Goal: Task Accomplishment & Management: Complete application form

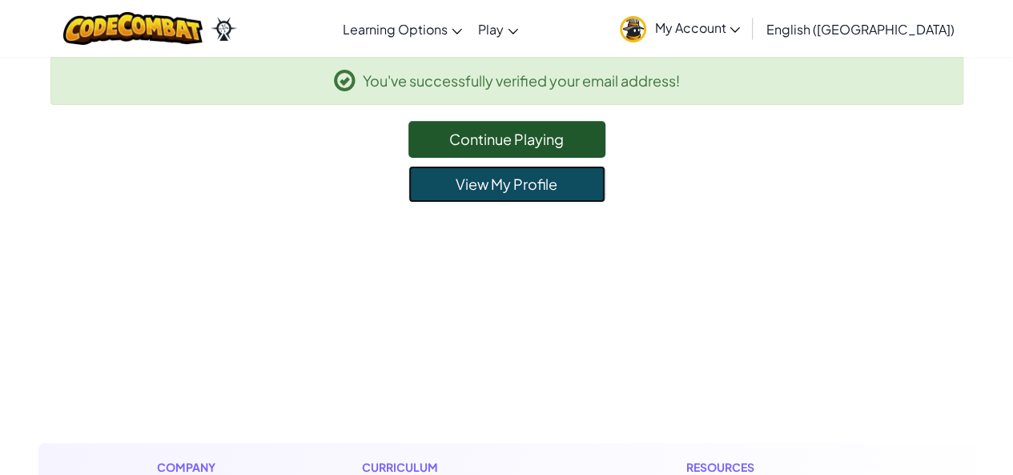
click at [596, 186] on link "View My Profile" at bounding box center [507, 184] width 197 height 37
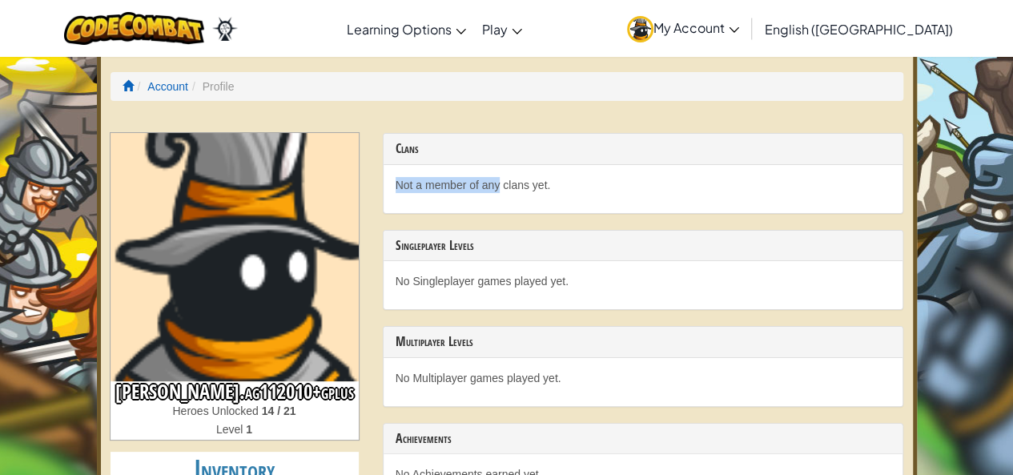
click at [497, 169] on div "Clans Not a member of any clans yet." at bounding box center [643, 173] width 521 height 81
click at [497, 177] on p "Not a member of any clans yet." at bounding box center [643, 185] width 495 height 16
click at [524, 180] on p "Not a member of any clans yet." at bounding box center [643, 185] width 495 height 16
click at [215, 81] on li "Profile" at bounding box center [211, 86] width 46 height 16
click at [183, 84] on link "Account" at bounding box center [167, 86] width 41 height 13
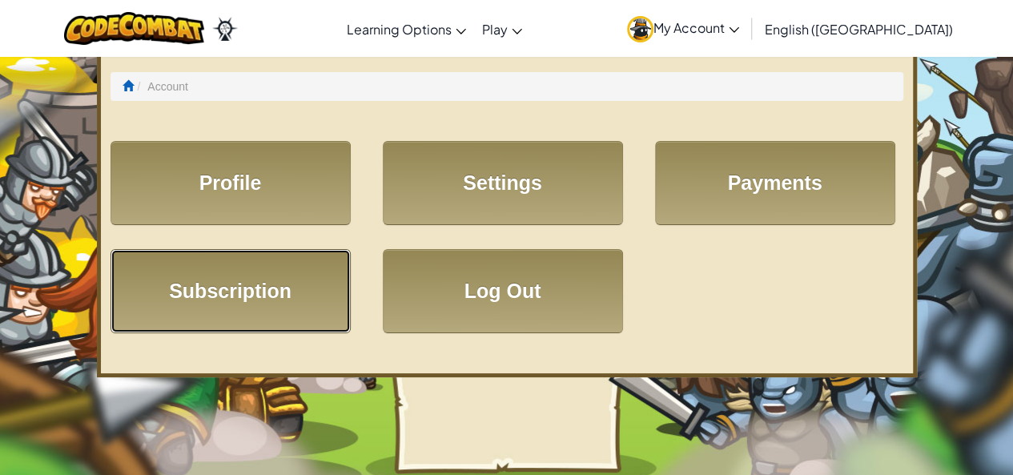
click at [273, 265] on link "Subscription" at bounding box center [231, 291] width 240 height 84
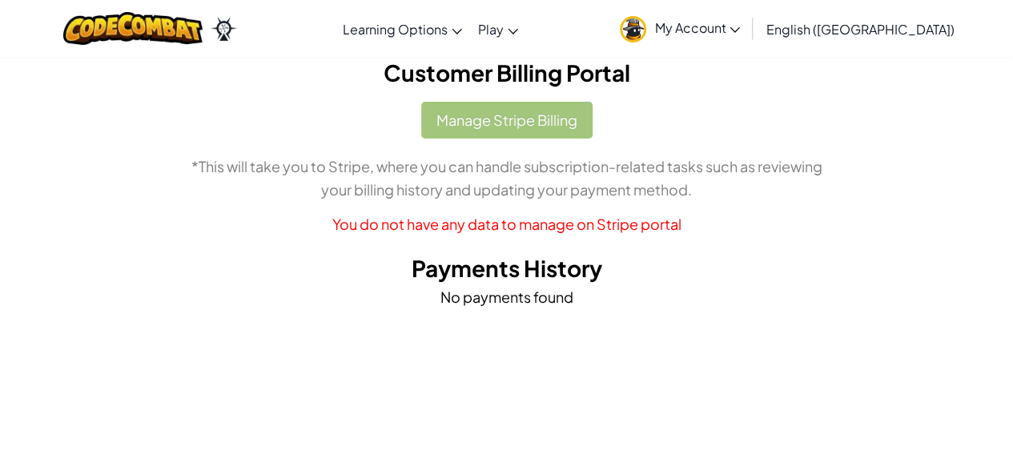
click at [236, 31] on img at bounding box center [224, 29] width 26 height 24
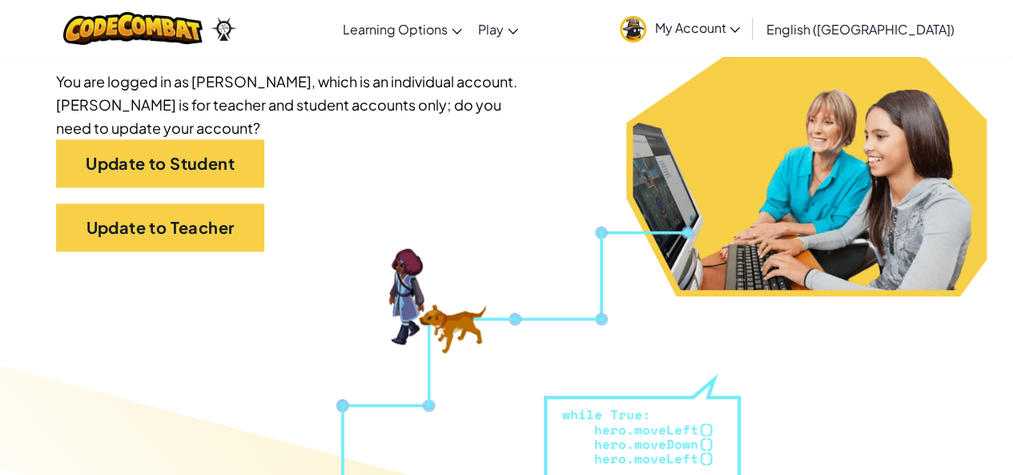
scroll to position [367, 0]
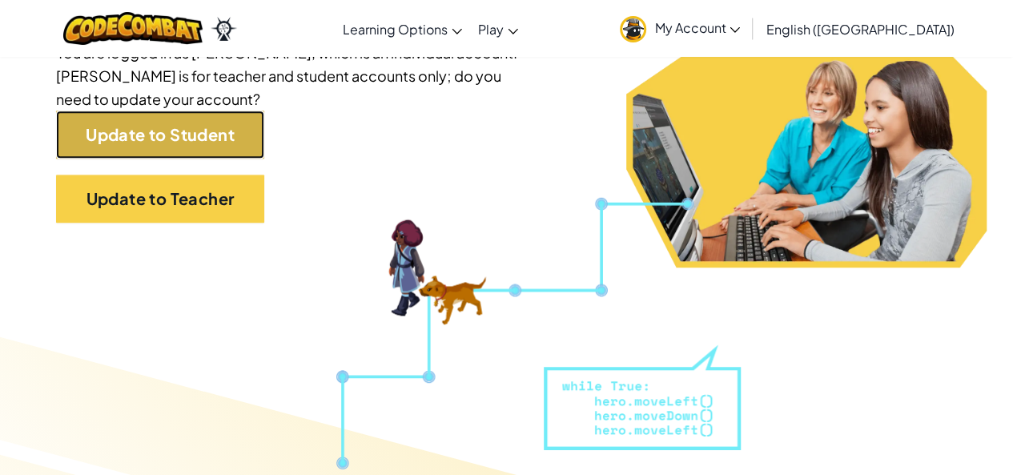
click at [244, 134] on link "Update to Student" at bounding box center [160, 135] width 208 height 48
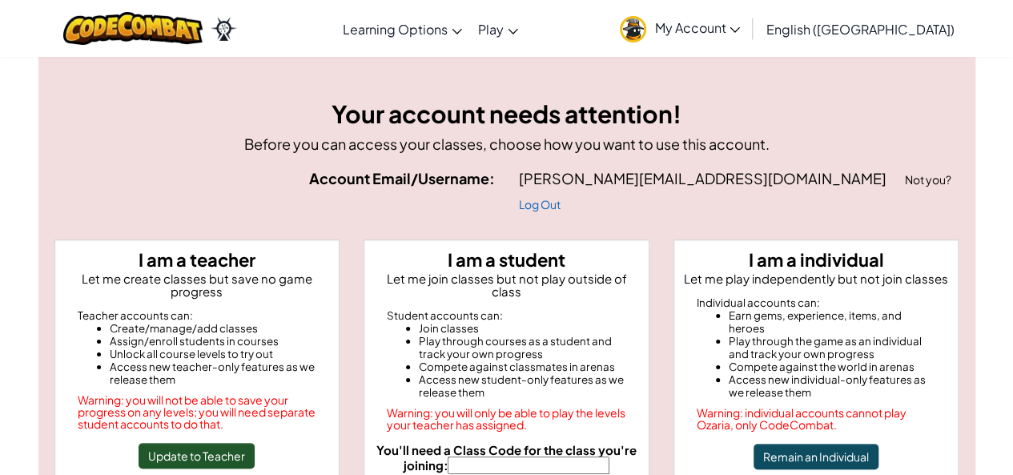
click at [574, 457] on input "You'll need a Class Code for the class you're joining:" at bounding box center [529, 466] width 162 height 18
type input "FaceCoinName"
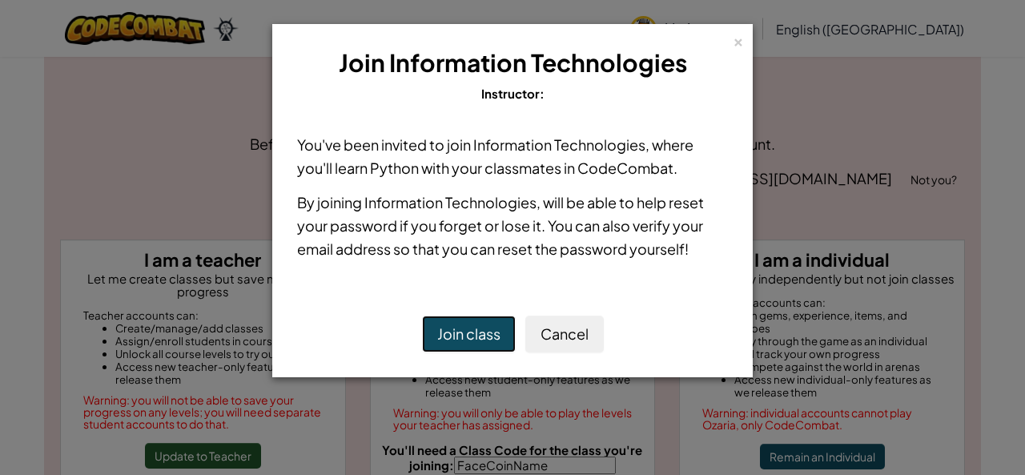
click at [484, 340] on button "Join class" at bounding box center [469, 334] width 94 height 37
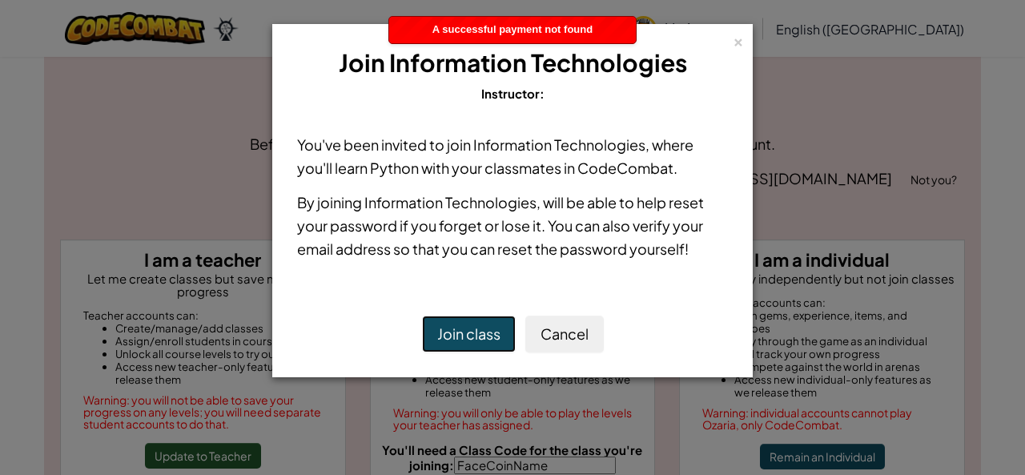
click at [484, 340] on button "Join class" at bounding box center [469, 334] width 94 height 37
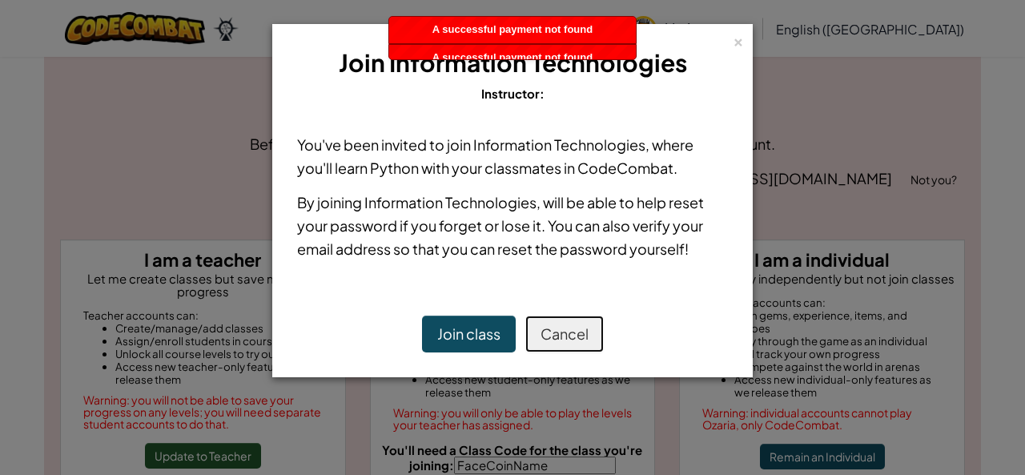
click at [558, 335] on button "Cancel" at bounding box center [564, 334] width 78 height 37
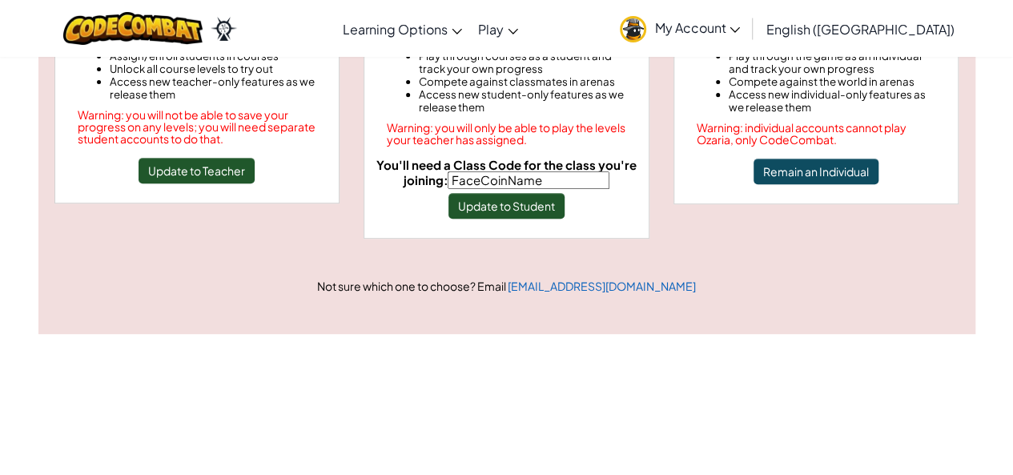
scroll to position [306, 0]
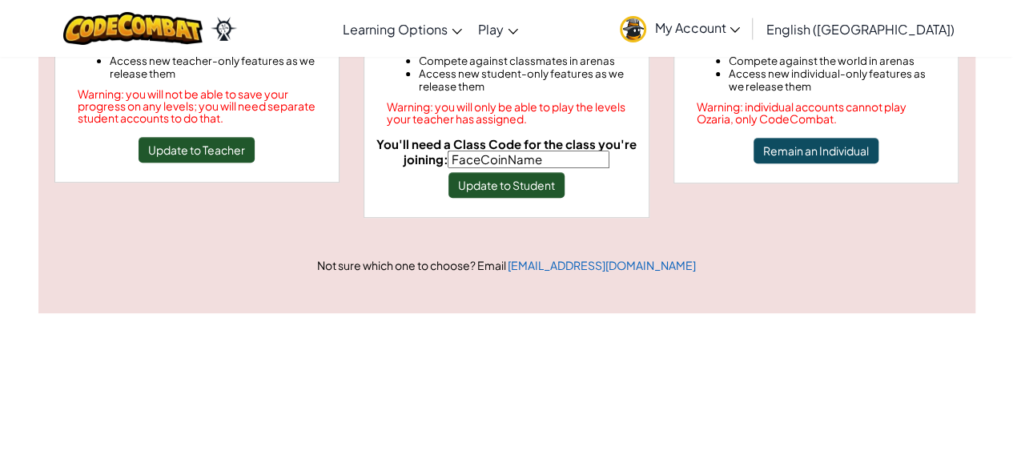
click at [740, 27] on span "My Account" at bounding box center [697, 27] width 86 height 17
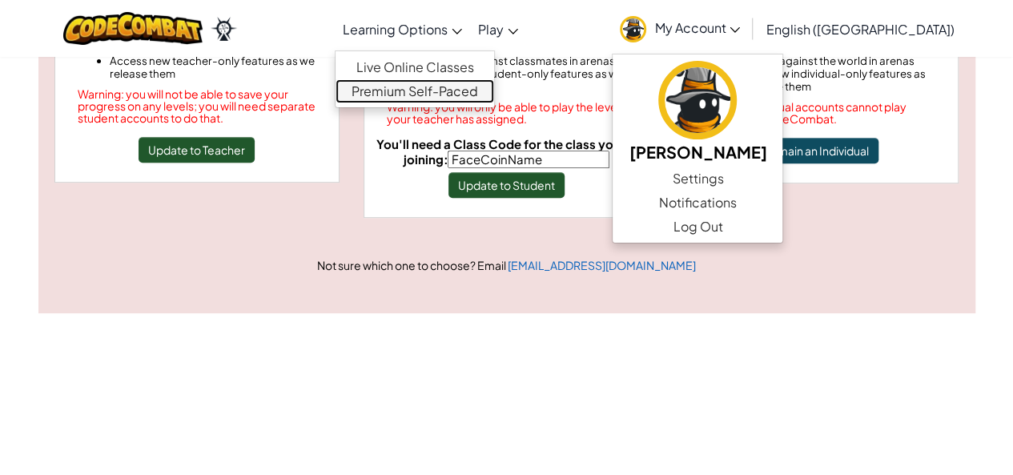
click at [494, 93] on link "Premium Self-Paced" at bounding box center [415, 91] width 159 height 24
